Goal: Task Accomplishment & Management: Complete application form

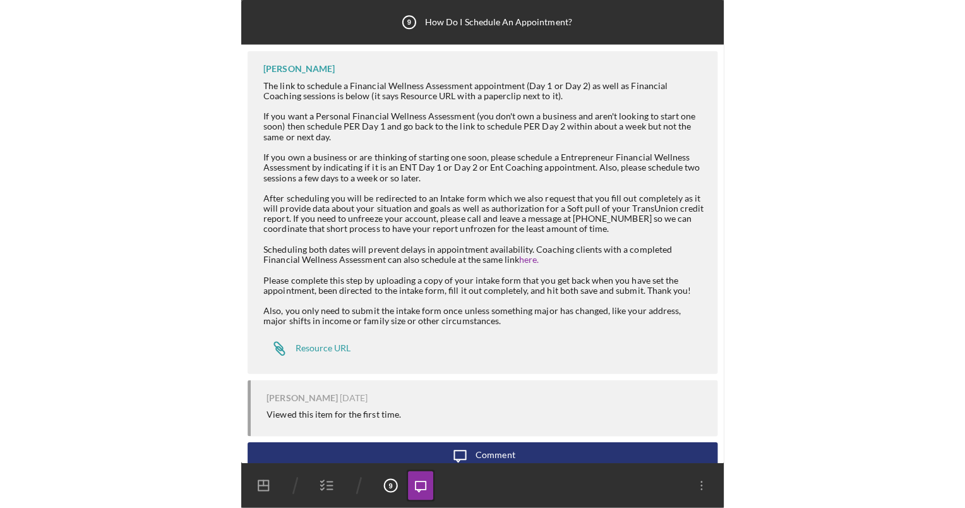
scroll to position [10, 0]
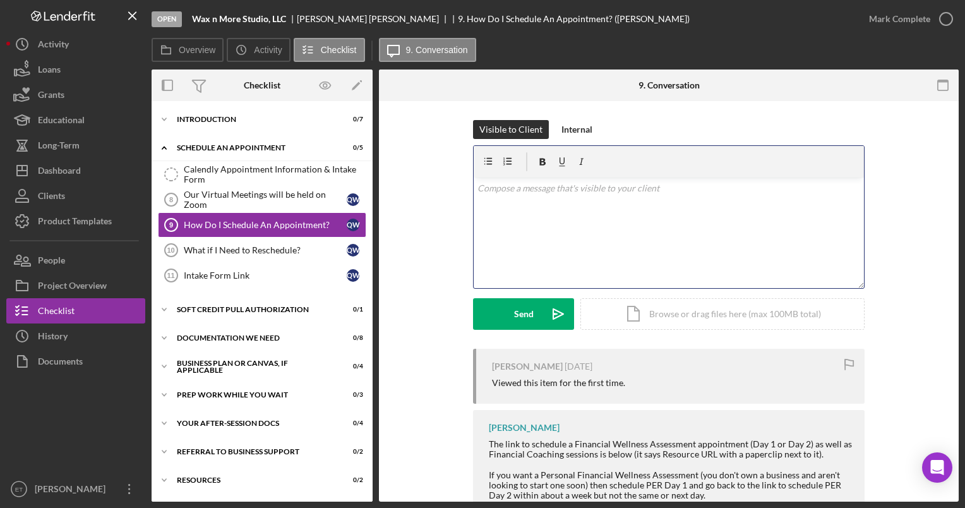
click at [479, 208] on div "v Color teal Color pink Remove color Add row above Add row below Add column bef…" at bounding box center [669, 232] width 390 height 111
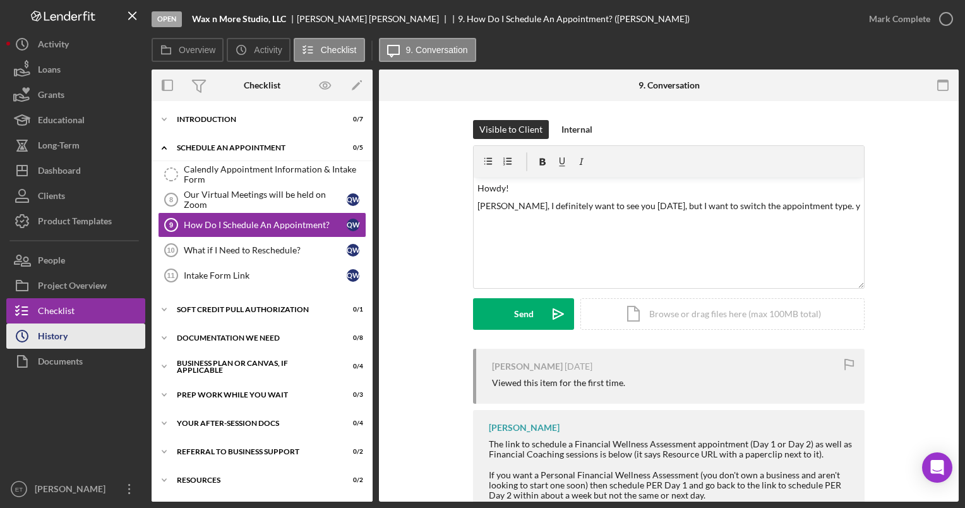
click at [51, 341] on div "History" at bounding box center [53, 337] width 30 height 28
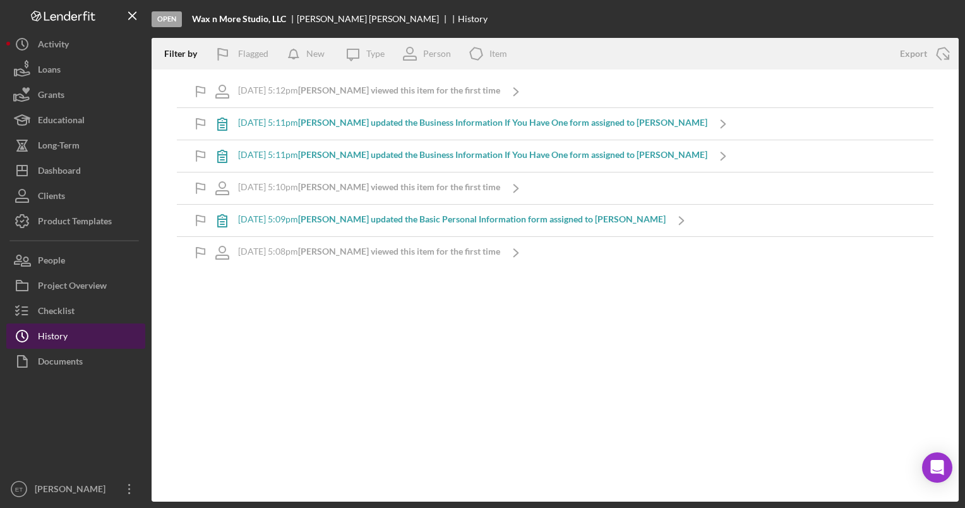
click at [51, 341] on div "History" at bounding box center [53, 337] width 30 height 28
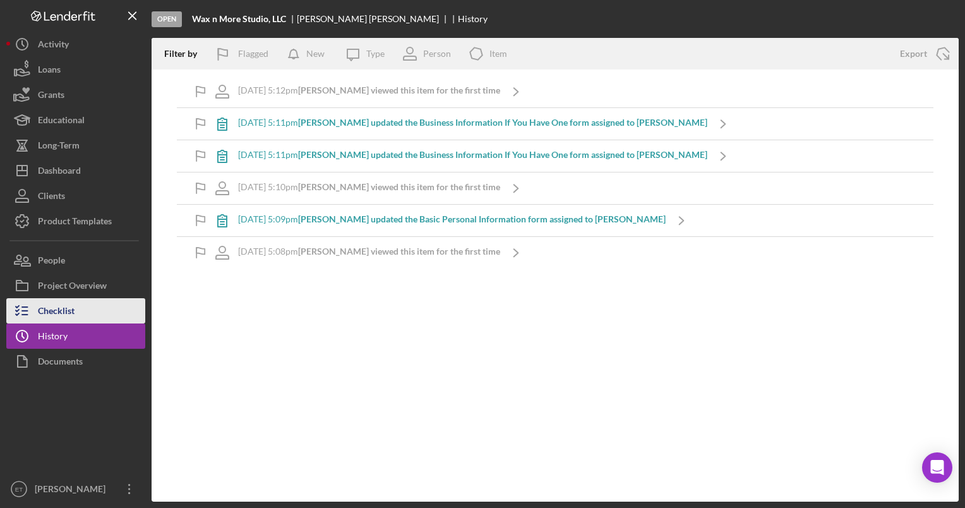
click at [58, 310] on div "Checklist" at bounding box center [56, 312] width 37 height 28
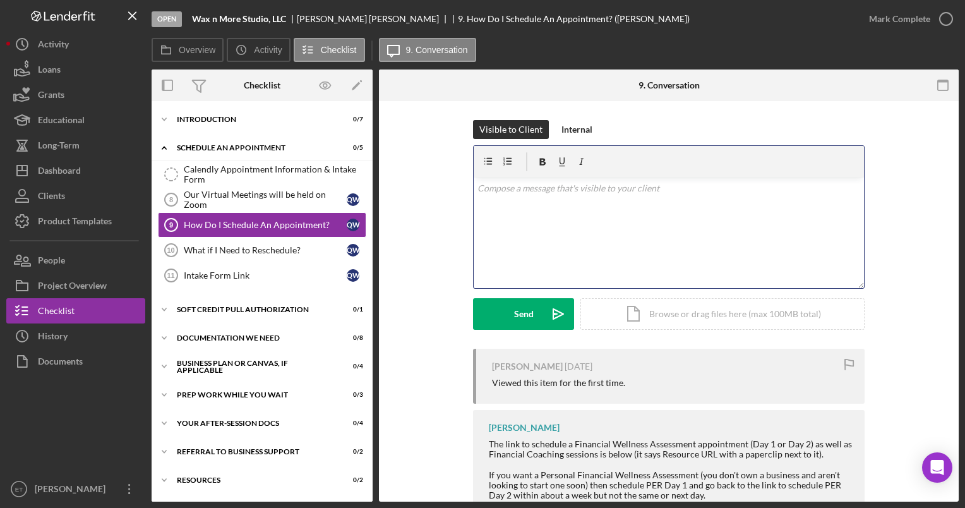
click at [479, 228] on div "v Color teal Color pink Remove color Add row above Add row below Add column bef…" at bounding box center [669, 232] width 390 height 111
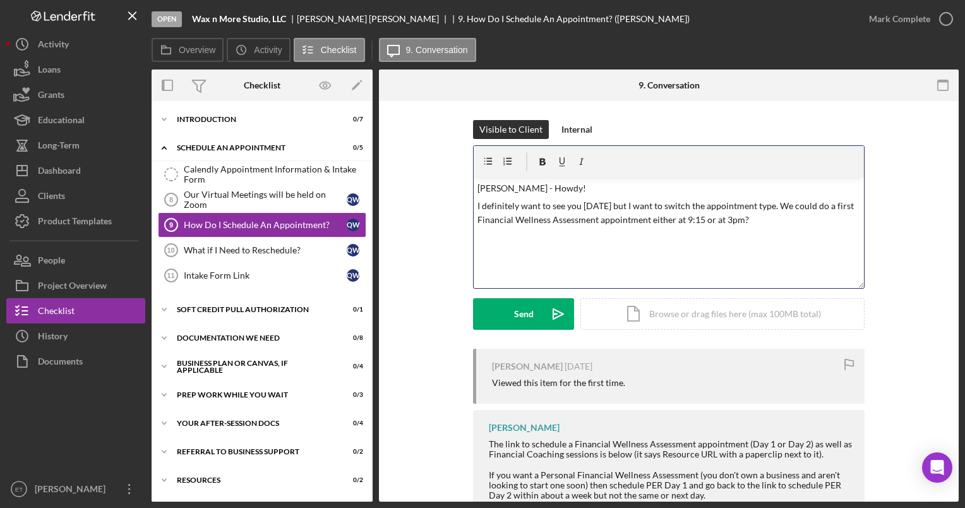
click at [479, 221] on p "I definitely want to see you [DATE] but I want to switch the appointment type. …" at bounding box center [669, 213] width 383 height 28
click at [479, 220] on p "I definitely want to see you [DATE] but I want to switch the appointment type. …" at bounding box center [669, 213] width 383 height 28
click at [479, 219] on p "I definitely want to see you [DATE] but I want to switch the appointment type. …" at bounding box center [669, 213] width 383 height 28
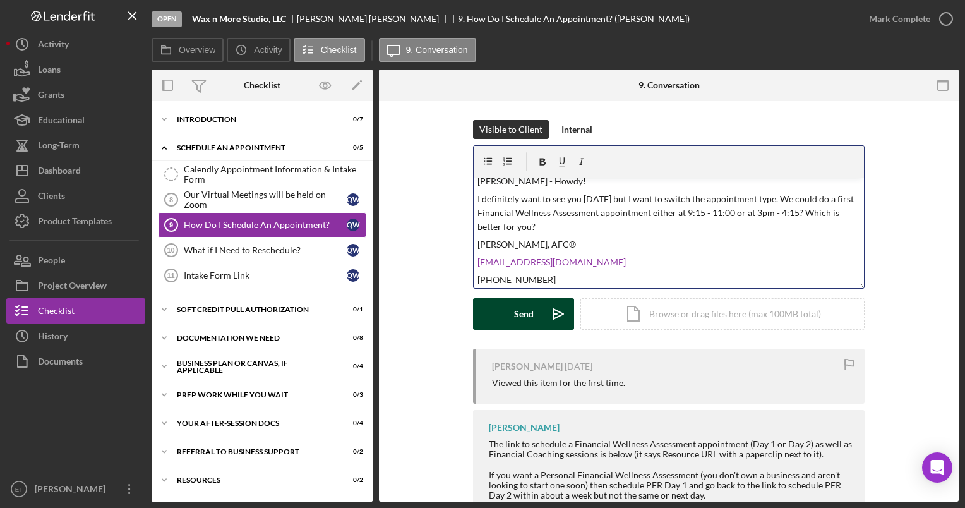
scroll to position [9, 0]
drag, startPoint x: 647, startPoint y: 252, endPoint x: 559, endPoint y: 308, distance: 104.3
click at [479, 308] on form "v Color teal Color pink Remove color Add row above Add row below Add column bef…" at bounding box center [669, 237] width 392 height 184
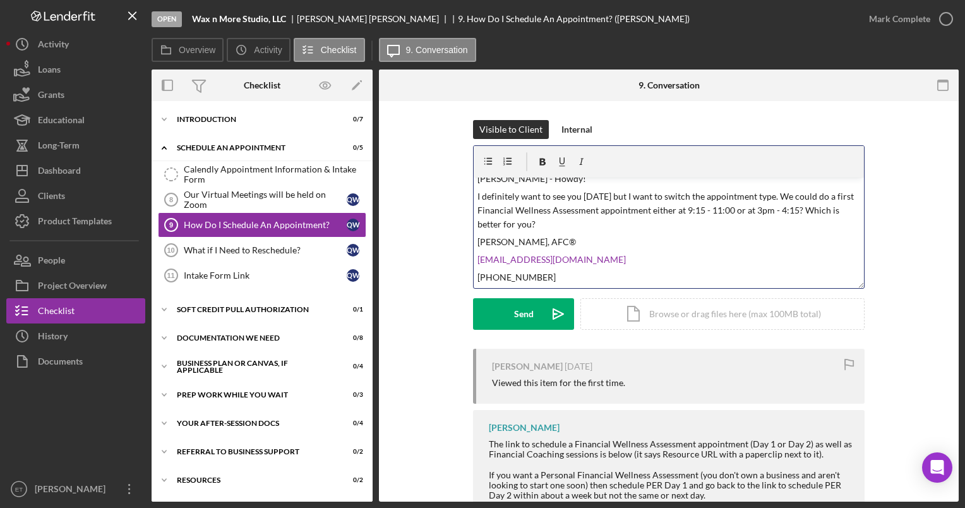
click at [479, 262] on p "[EMAIL_ADDRESS][DOMAIN_NAME]" at bounding box center [669, 260] width 383 height 14
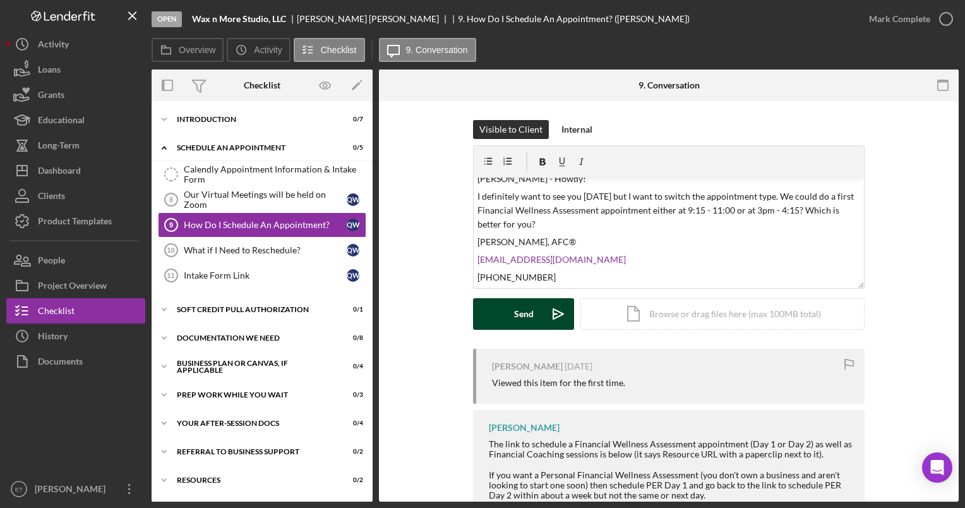
click at [479, 315] on icon "Icon/icon-invite-send" at bounding box center [559, 314] width 32 height 32
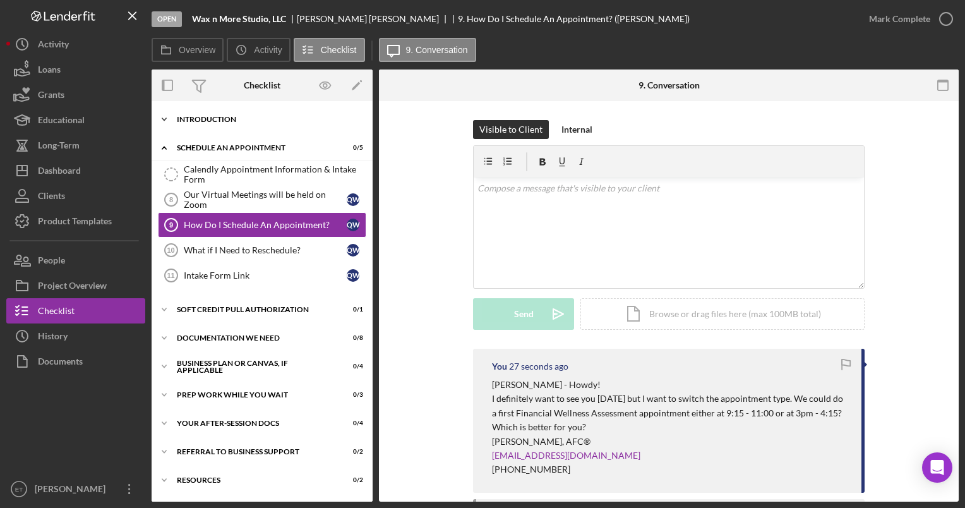
click at [246, 116] on div "Introduction" at bounding box center [267, 120] width 180 height 8
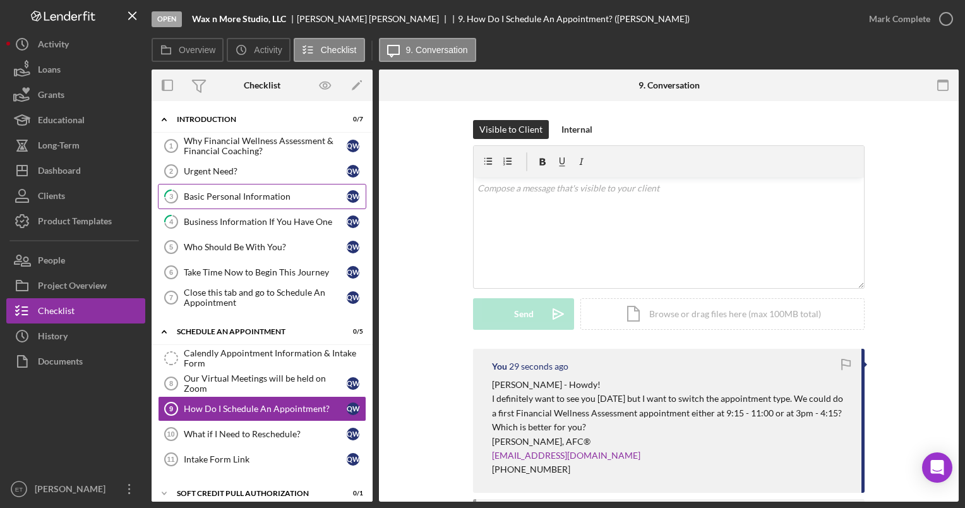
click at [225, 195] on div "Basic Personal Information" at bounding box center [265, 196] width 163 height 10
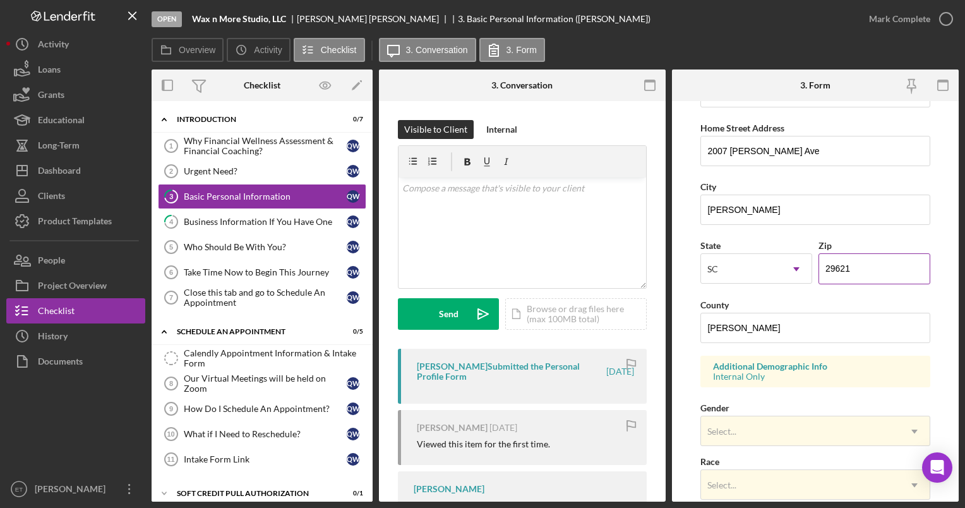
scroll to position [224, 0]
click at [235, 220] on div "Business Information If You Have One" at bounding box center [265, 222] width 163 height 10
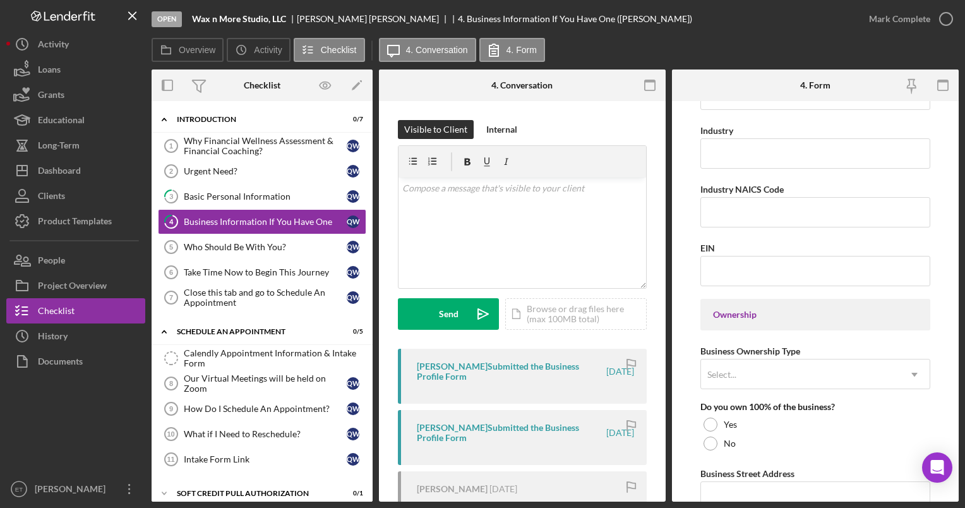
scroll to position [398, 0]
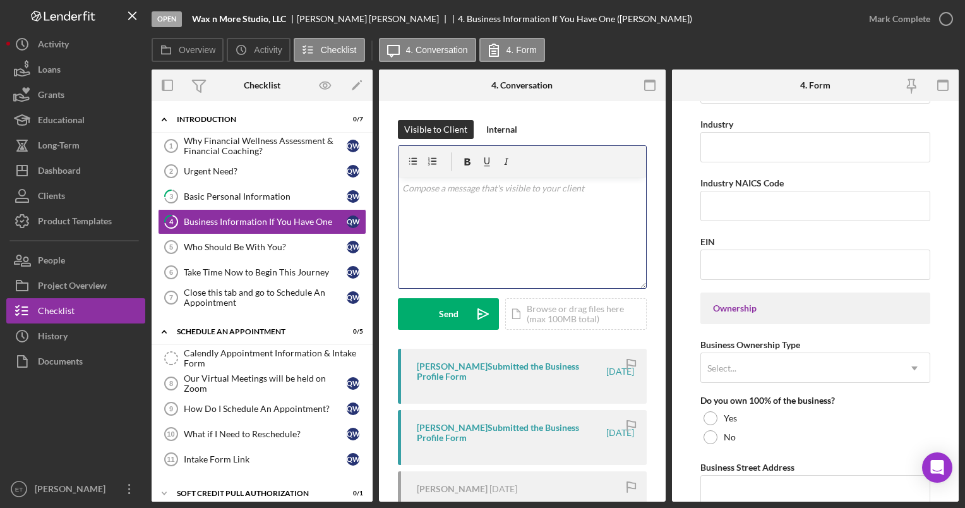
click at [464, 223] on div "v Color teal Color pink Remove color Add row above Add row below Add column bef…" at bounding box center [523, 232] width 248 height 111
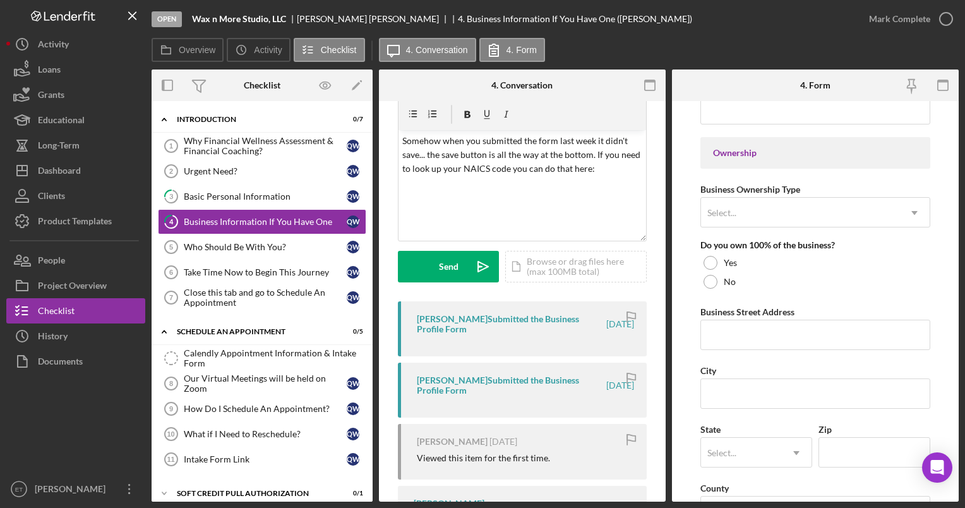
scroll to position [0, 0]
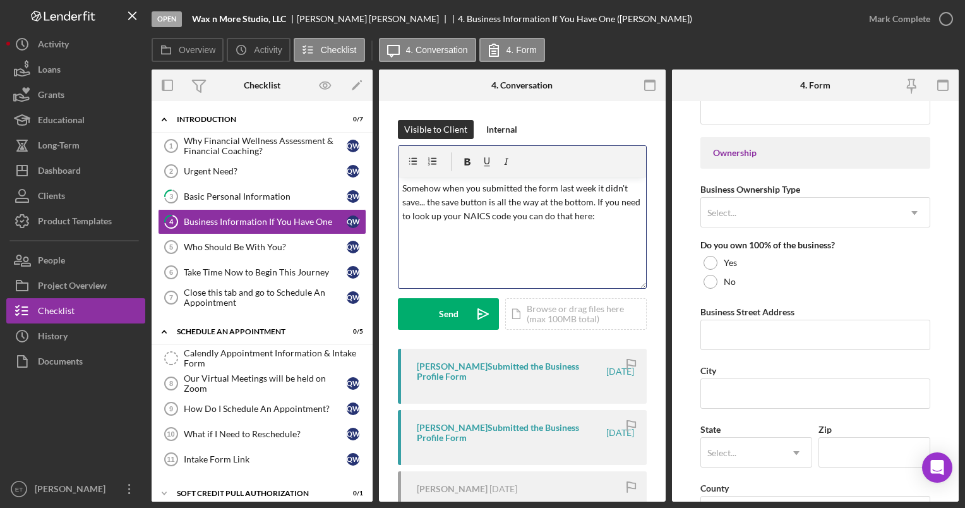
click at [421, 231] on div "v Color teal Color pink Remove color Add row above Add row below Add column bef…" at bounding box center [523, 232] width 248 height 111
click at [479, 220] on p "Somehow when you submitted the form last week it didn't save... the save button…" at bounding box center [522, 202] width 241 height 42
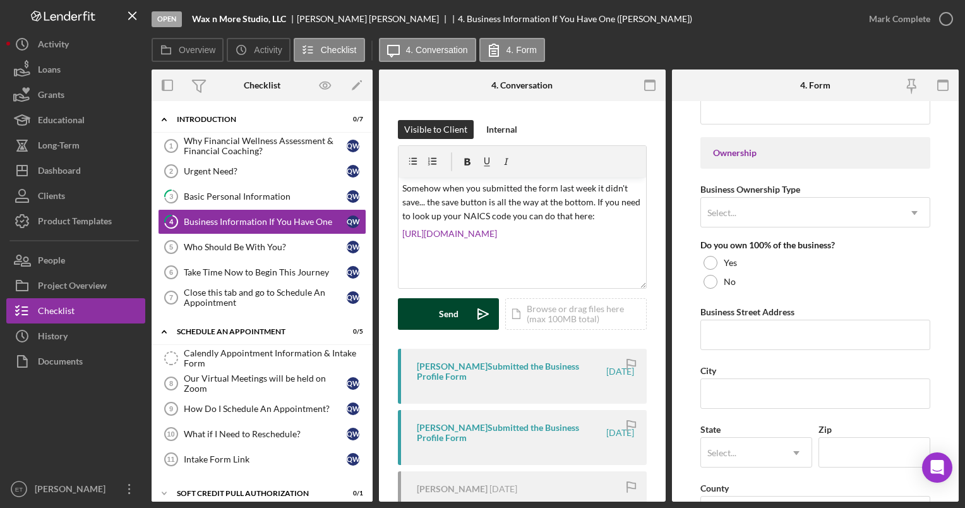
click at [479, 315] on icon "Icon/icon-invite-send" at bounding box center [483, 314] width 32 height 32
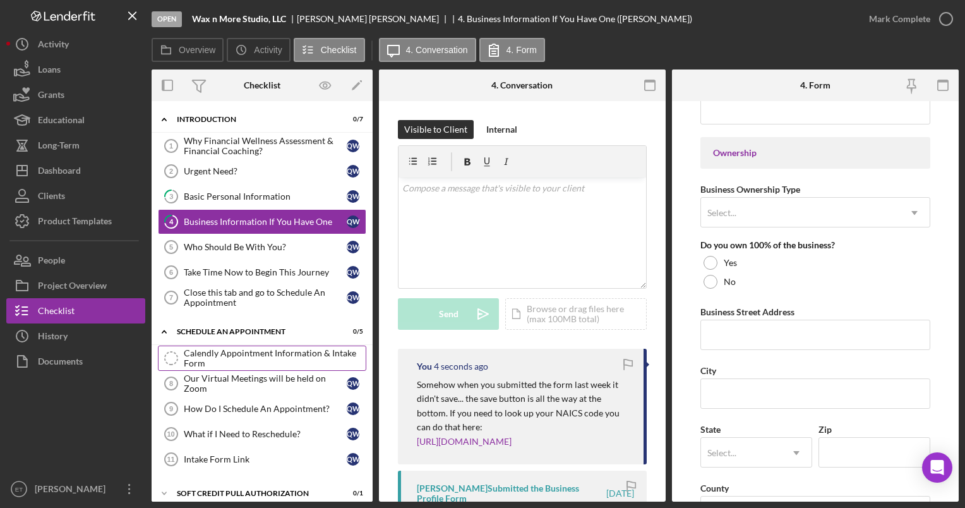
click at [263, 350] on div "Calendly Appointment Information & Intake Form" at bounding box center [275, 358] width 182 height 20
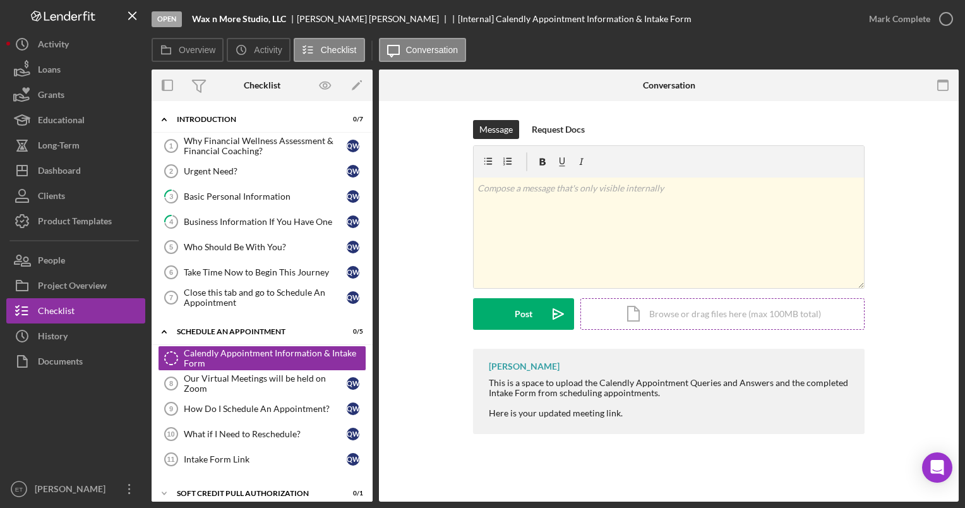
click at [479, 318] on div "Icon/Document Browse or drag files here (max 100MB total) Tap to choose files o…" at bounding box center [722, 314] width 284 height 32
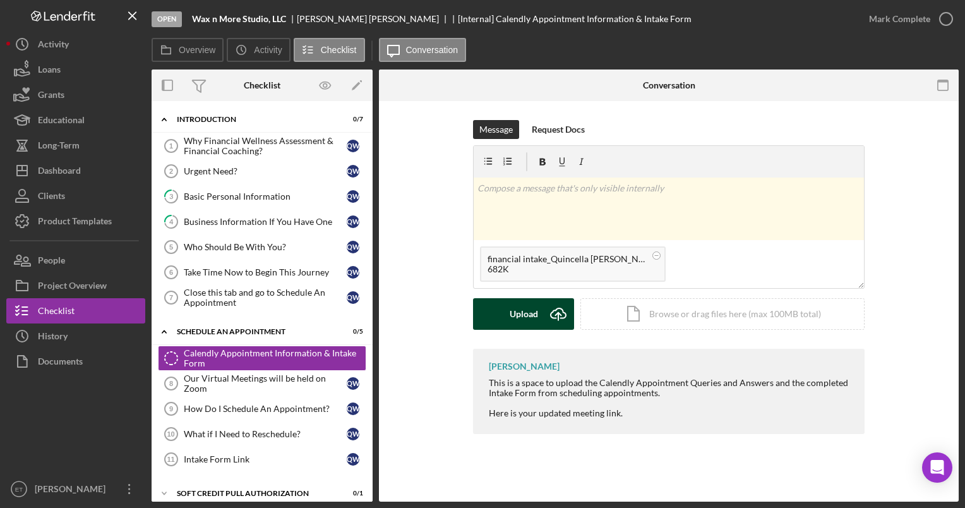
click at [479, 316] on icon "Icon/Upload" at bounding box center [559, 314] width 32 height 32
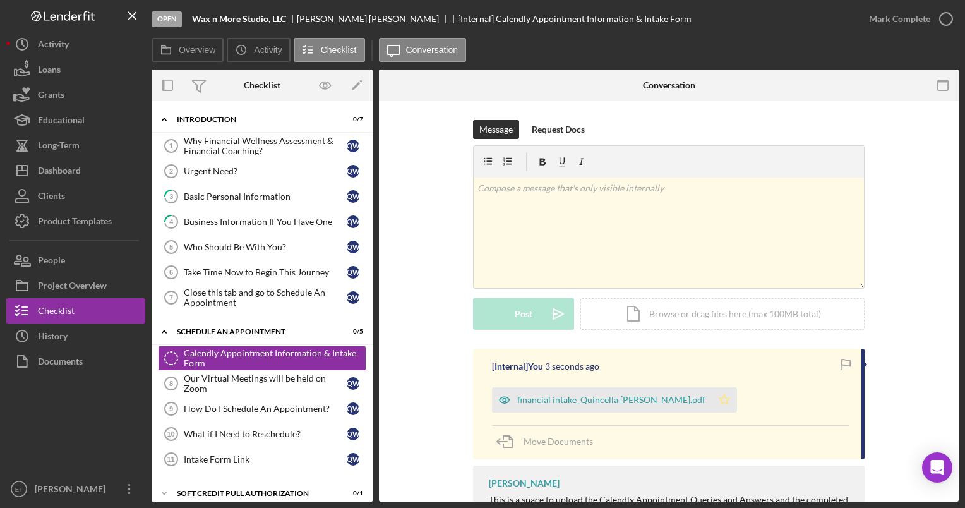
click at [479, 402] on icon "Icon/Star" at bounding box center [724, 399] width 25 height 25
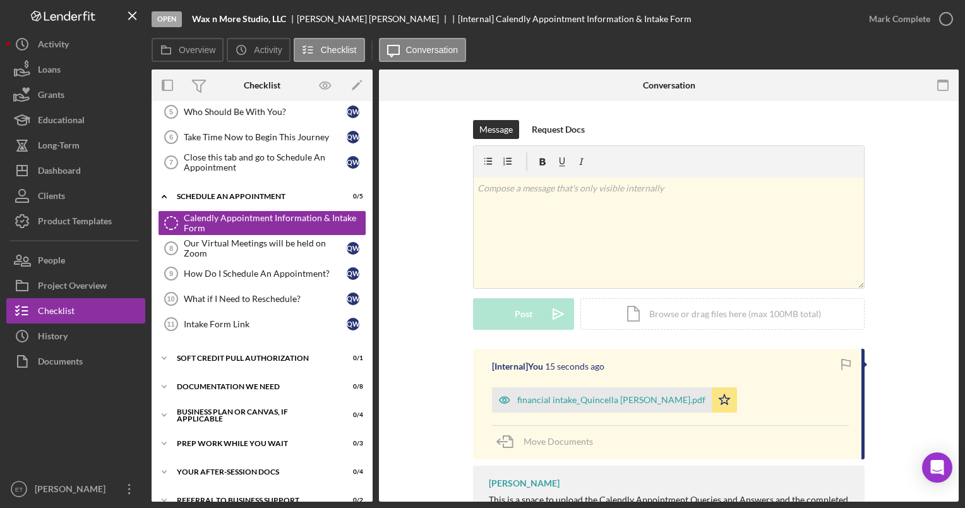
scroll to position [74, 0]
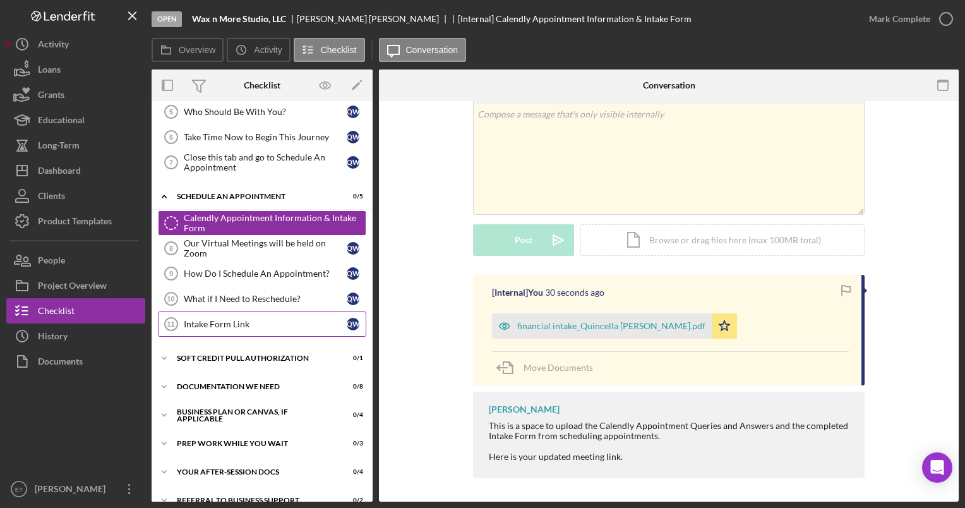
click at [274, 319] on div "Intake Form Link" at bounding box center [265, 324] width 163 height 10
